Goal: Browse casually

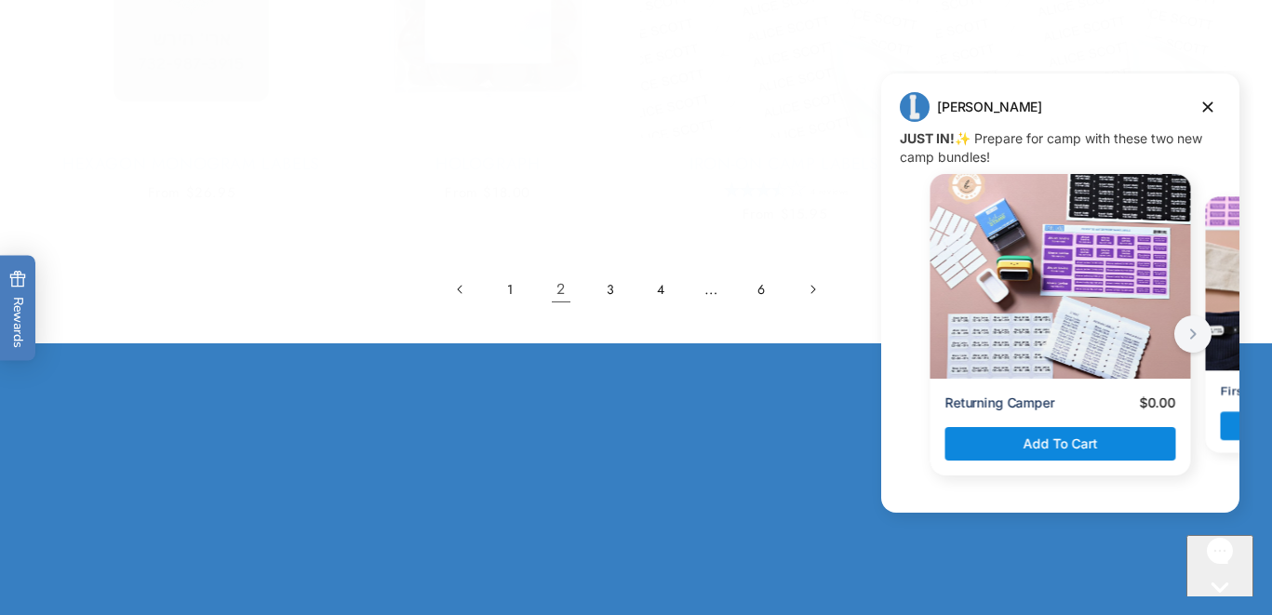
scroll to position [4181, 0]
